Goal: Navigation & Orientation: Find specific page/section

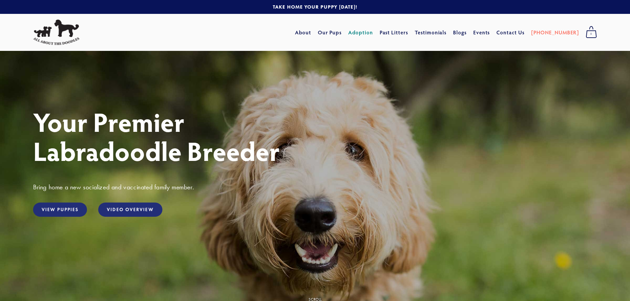
click at [372, 31] on link "Adoption" at bounding box center [360, 32] width 25 height 12
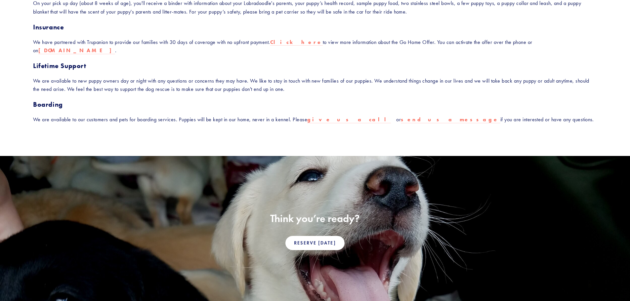
scroll to position [273, 0]
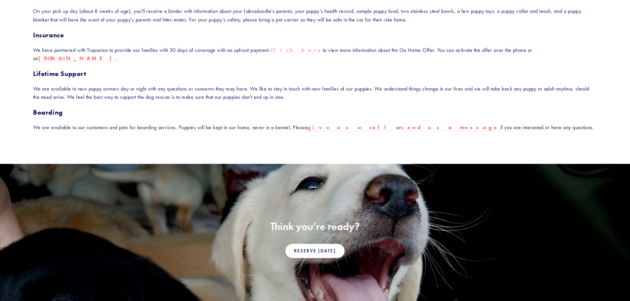
click at [286, 52] on strong "Click here" at bounding box center [296, 50] width 53 height 6
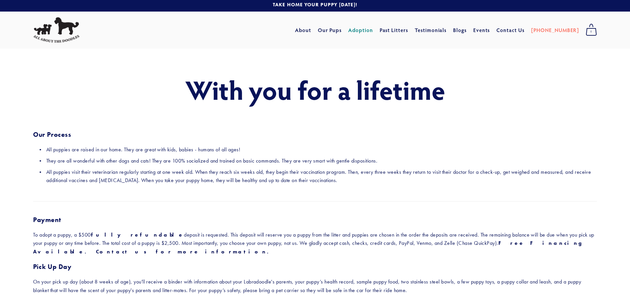
scroll to position [0, 0]
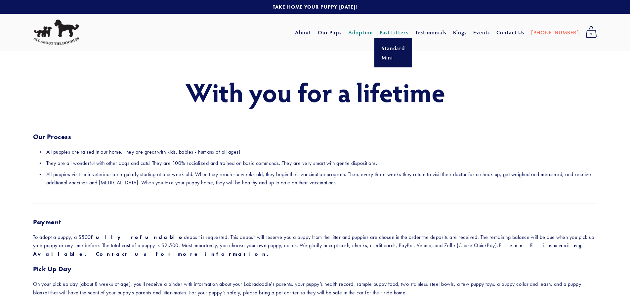
click at [405, 33] on link "Past Litters" at bounding box center [393, 32] width 29 height 7
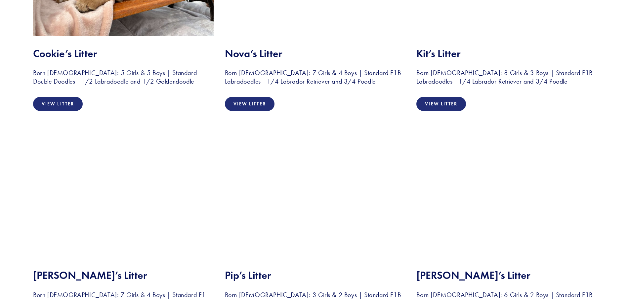
scroll to position [925, 0]
